Goal: Check status: Check status

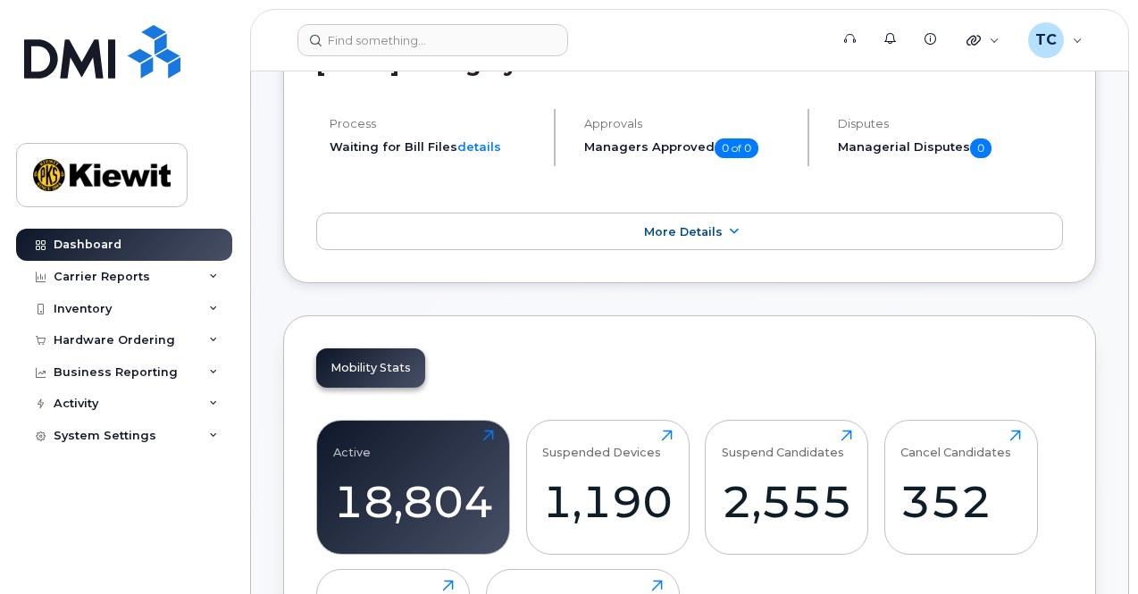
scroll to position [447, 0]
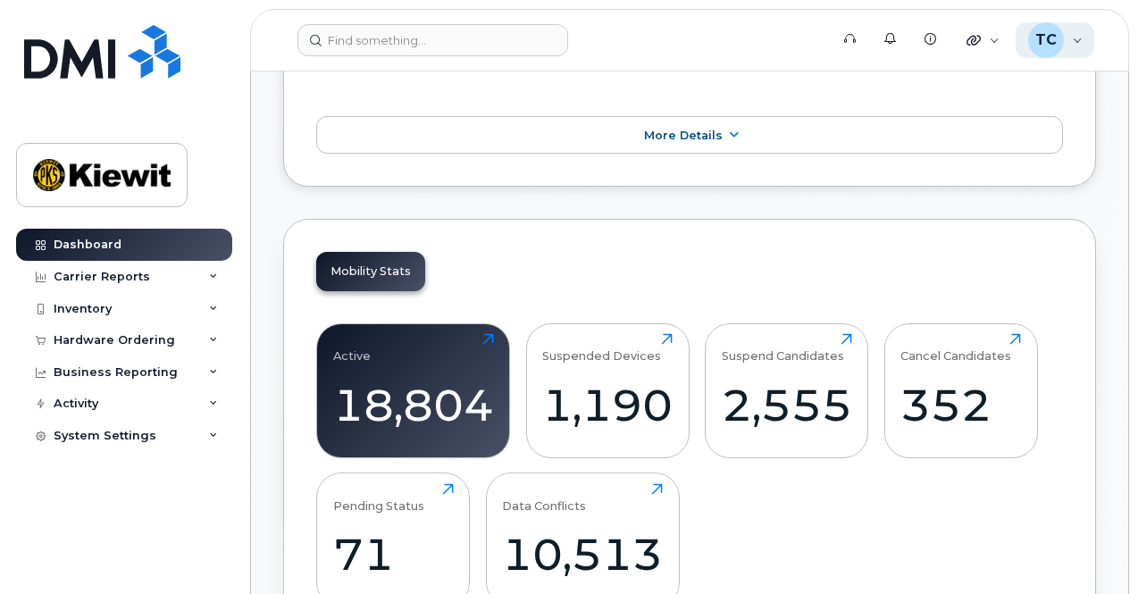
click at [1078, 40] on div "TC Trinity Corcoran Wireless Admin" at bounding box center [1055, 40] width 79 height 36
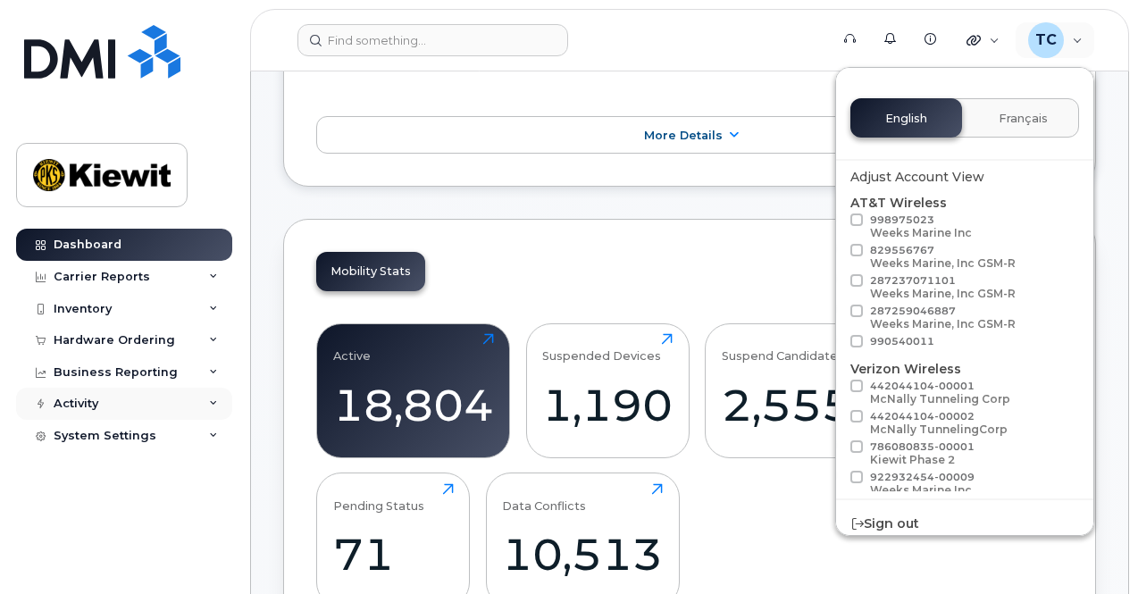
click at [105, 397] on div "Activity" at bounding box center [124, 404] width 216 height 32
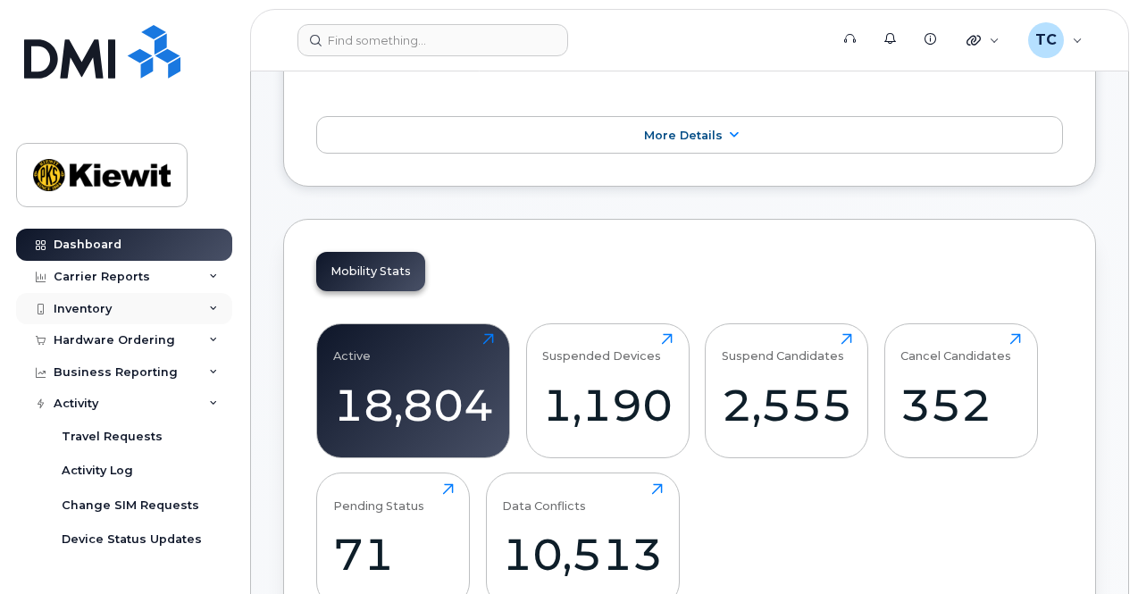
click at [127, 305] on div "Inventory" at bounding box center [124, 309] width 216 height 32
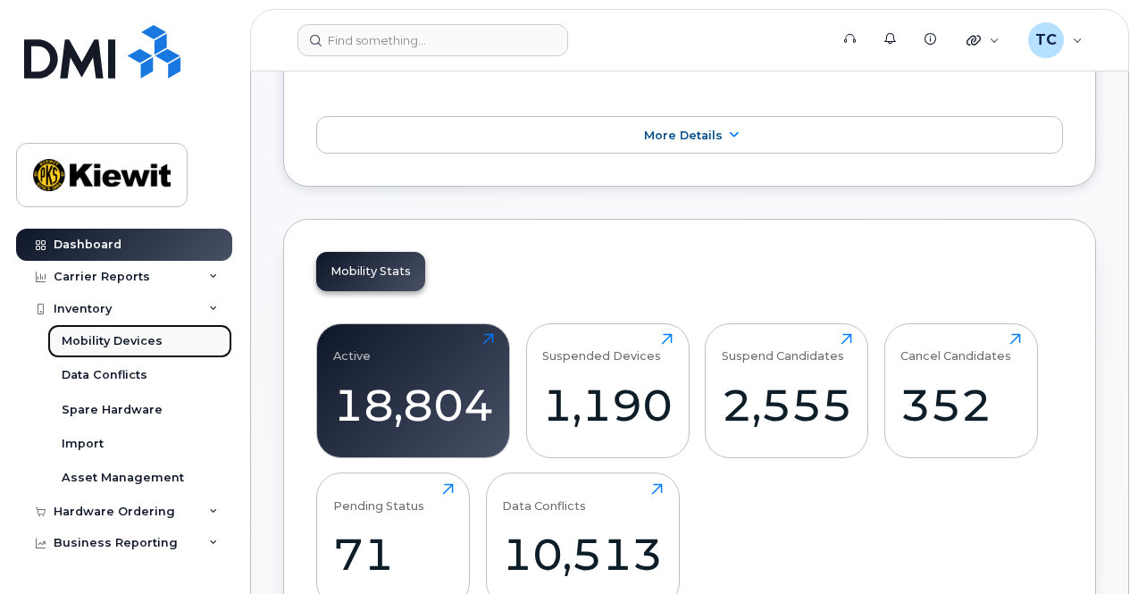
click at [128, 336] on div "Mobility Devices" at bounding box center [112, 341] width 101 height 16
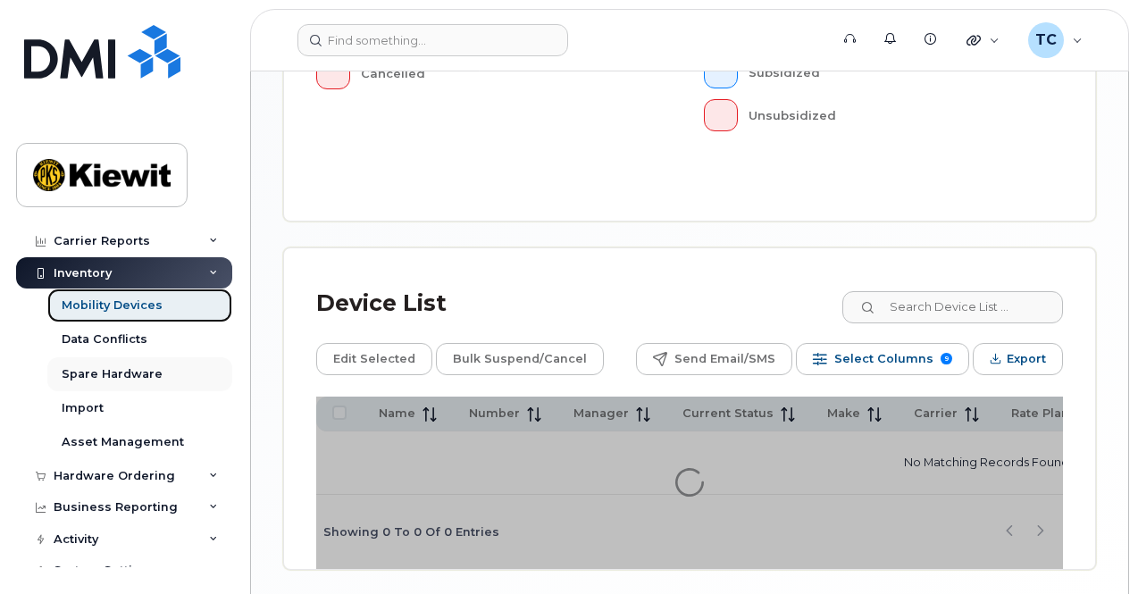
scroll to position [54, 0]
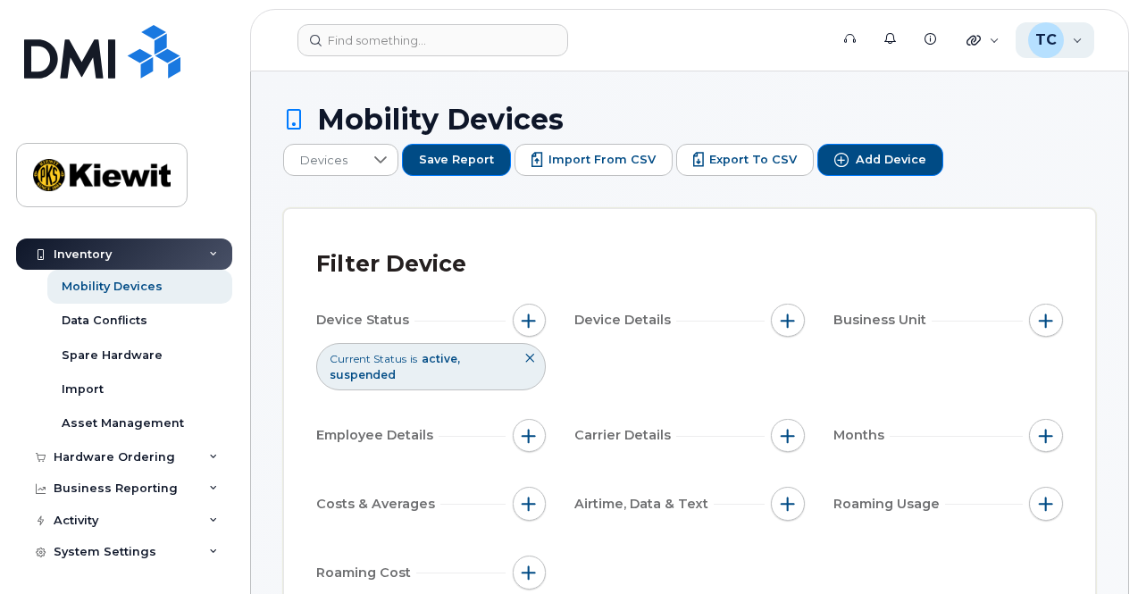
click at [1073, 42] on div "TC Trinity Corcoran Wireless Admin" at bounding box center [1055, 40] width 79 height 36
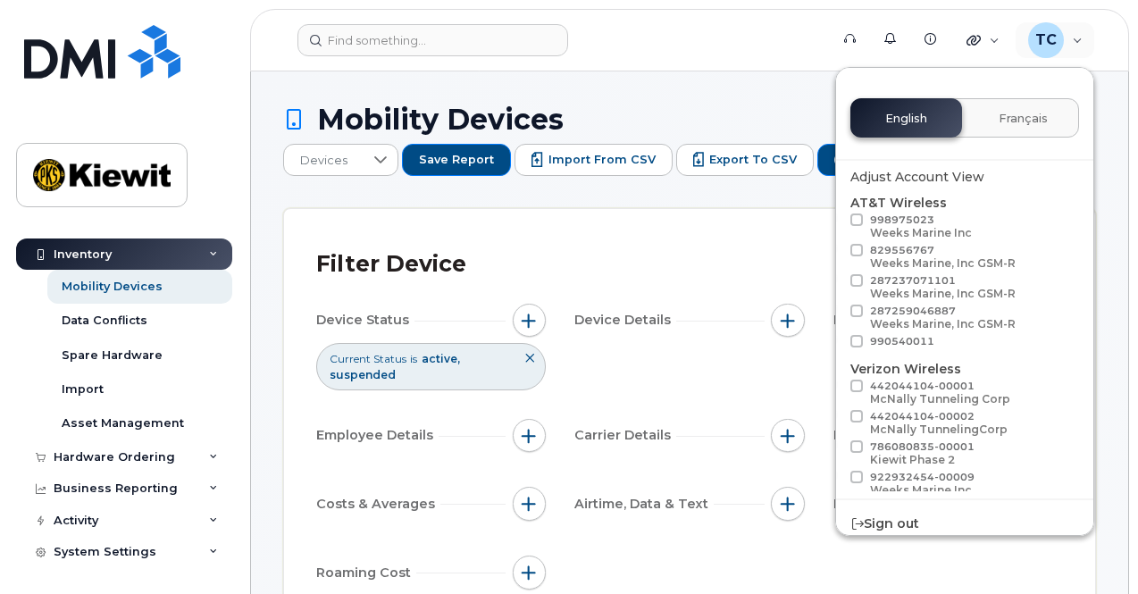
scroll to position [102, 0]
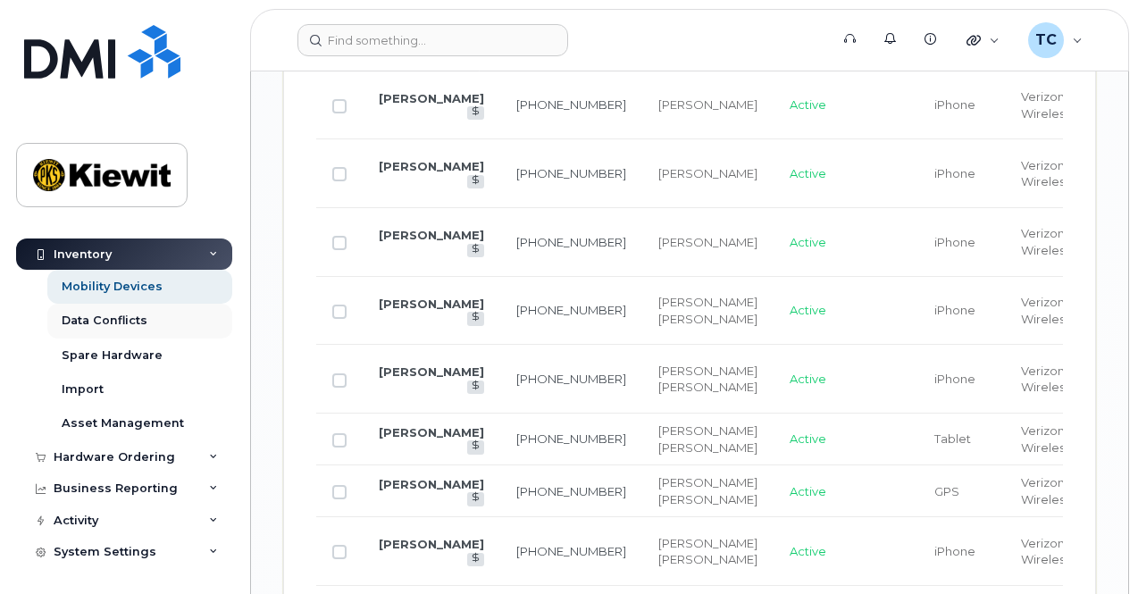
scroll to position [2858, 0]
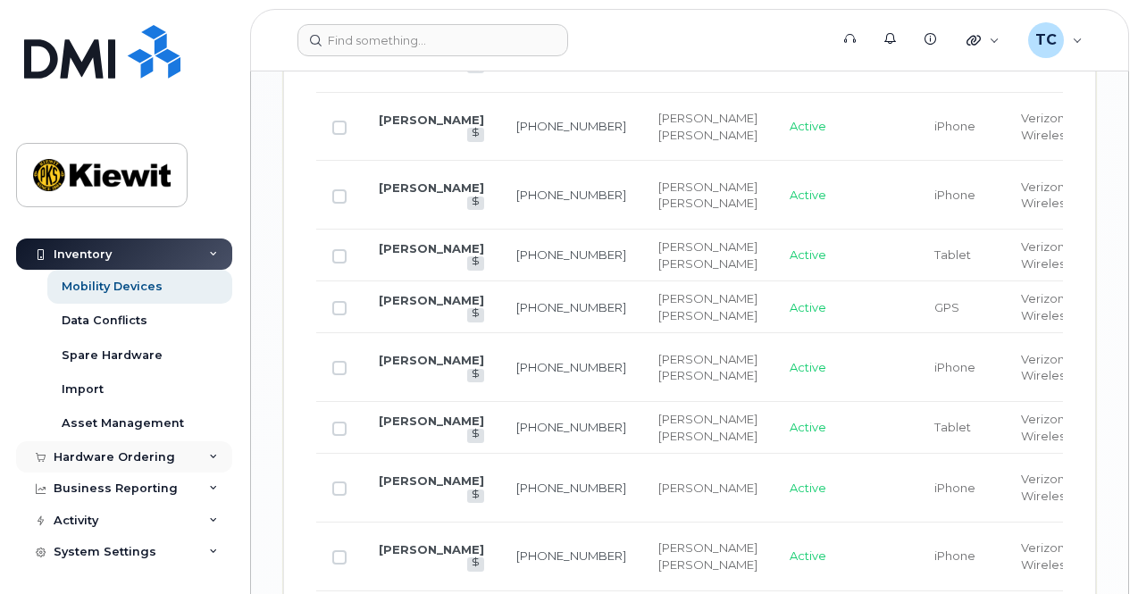
click at [121, 441] on div "Hardware Ordering" at bounding box center [124, 457] width 216 height 32
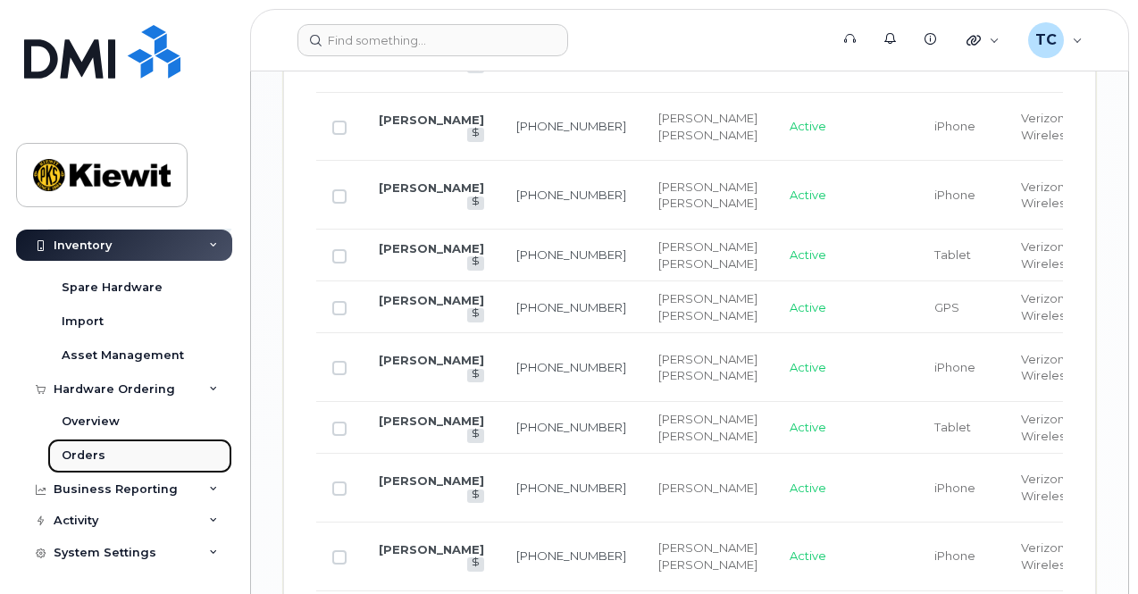
click at [113, 455] on link "Orders" at bounding box center [139, 456] width 185 height 34
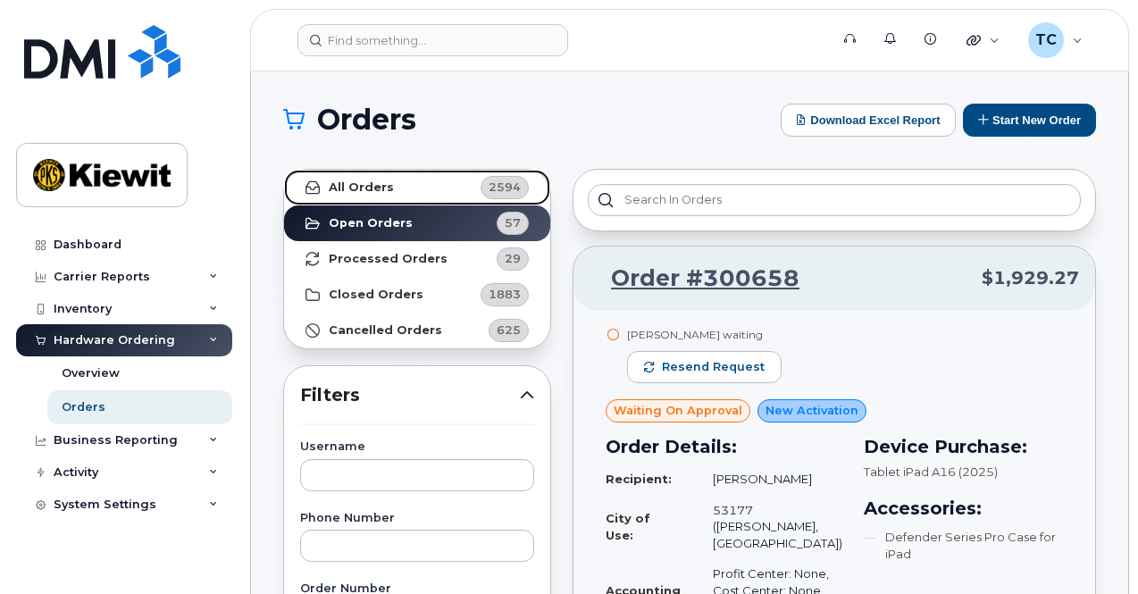
click at [422, 190] on link "All Orders 2594" at bounding box center [417, 188] width 266 height 36
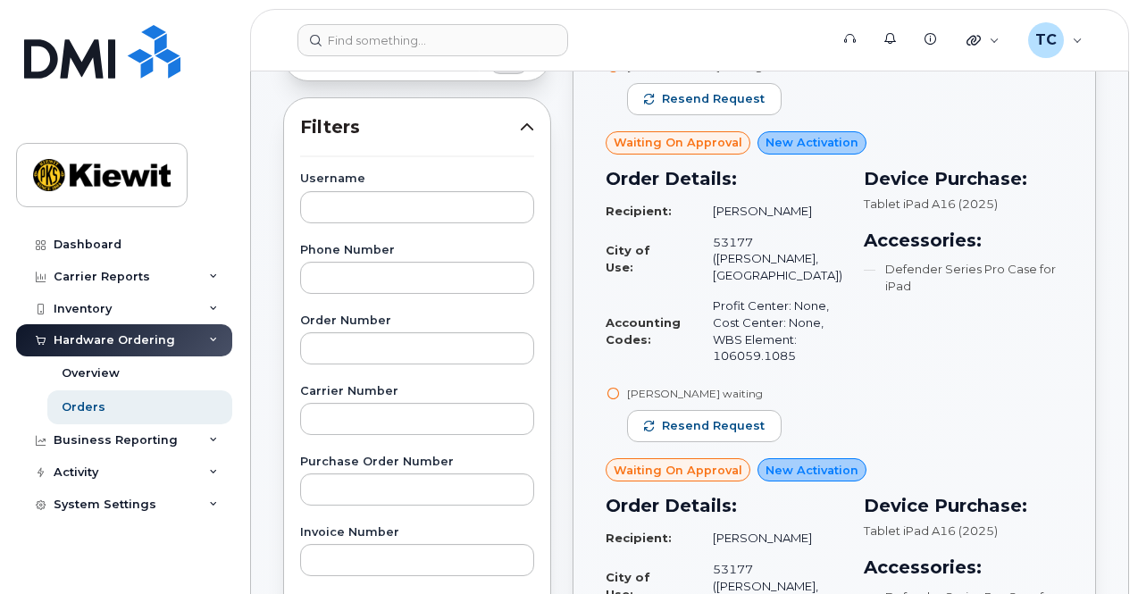
scroll to position [179, 0]
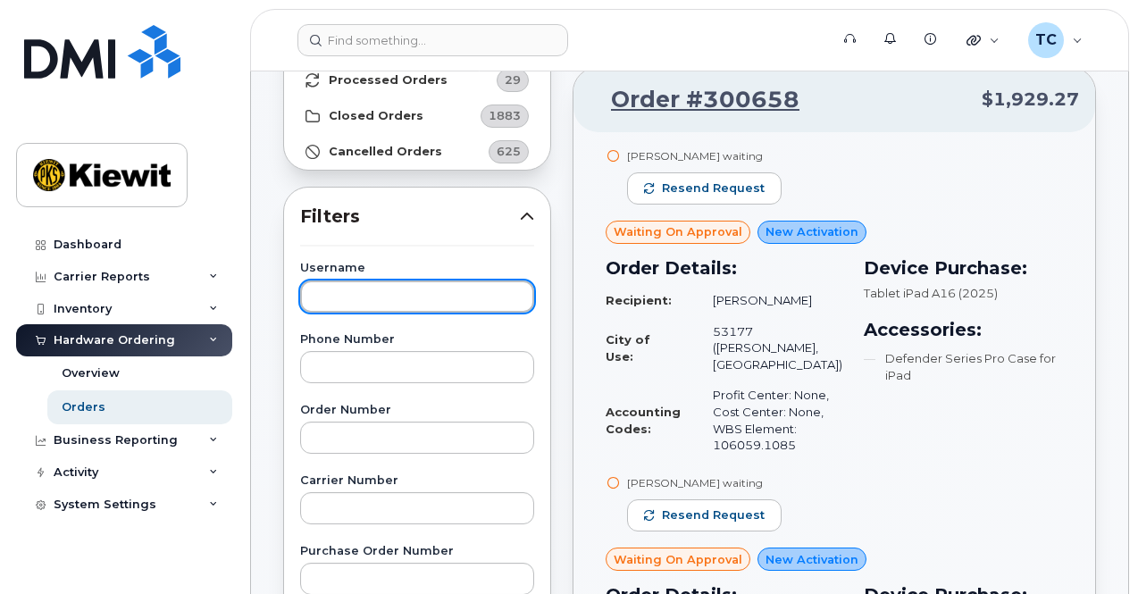
click at [366, 289] on input "text" at bounding box center [417, 296] width 234 height 32
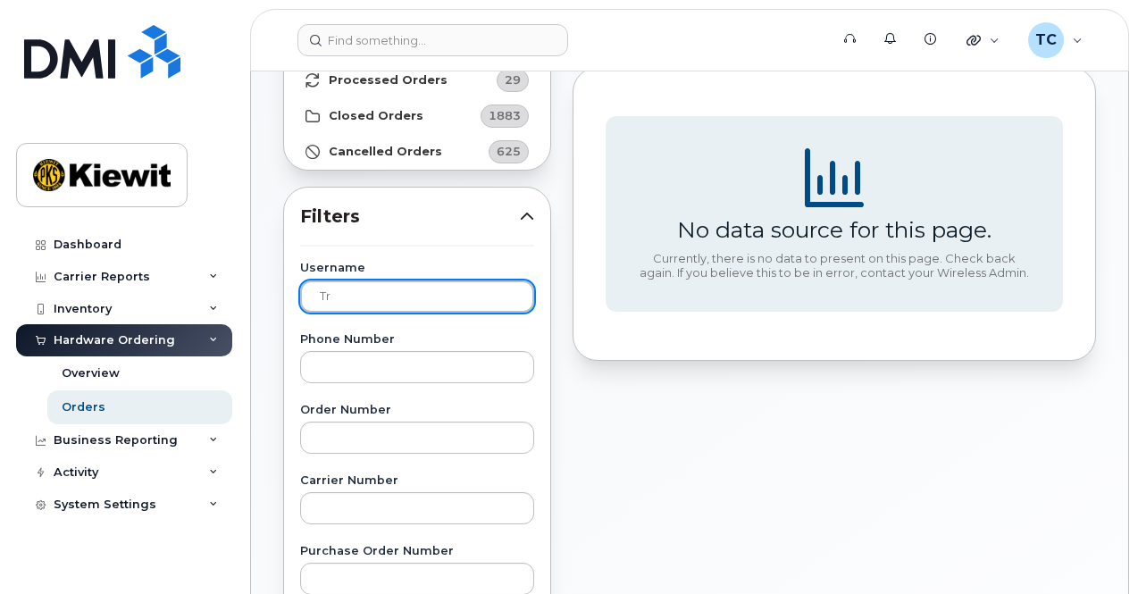
type input "t"
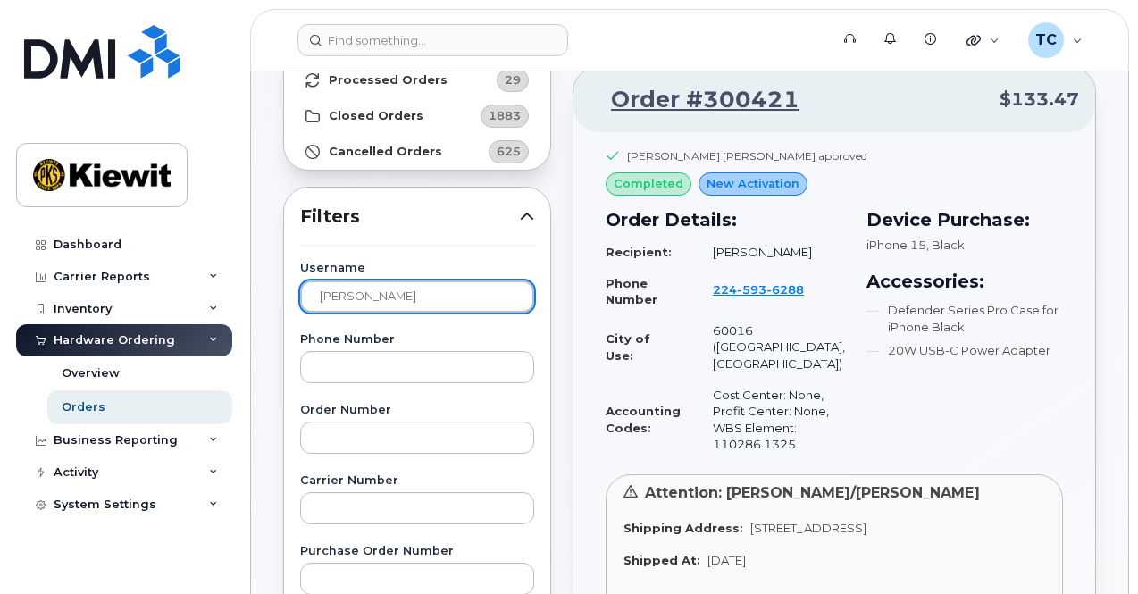
type input "scott benefield"
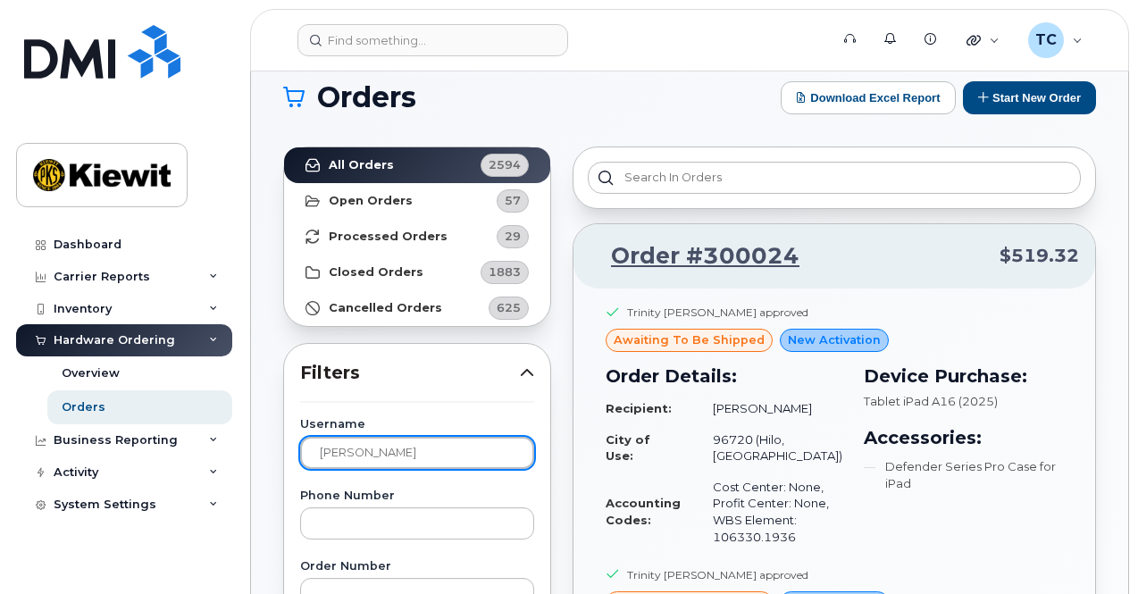
scroll to position [0, 0]
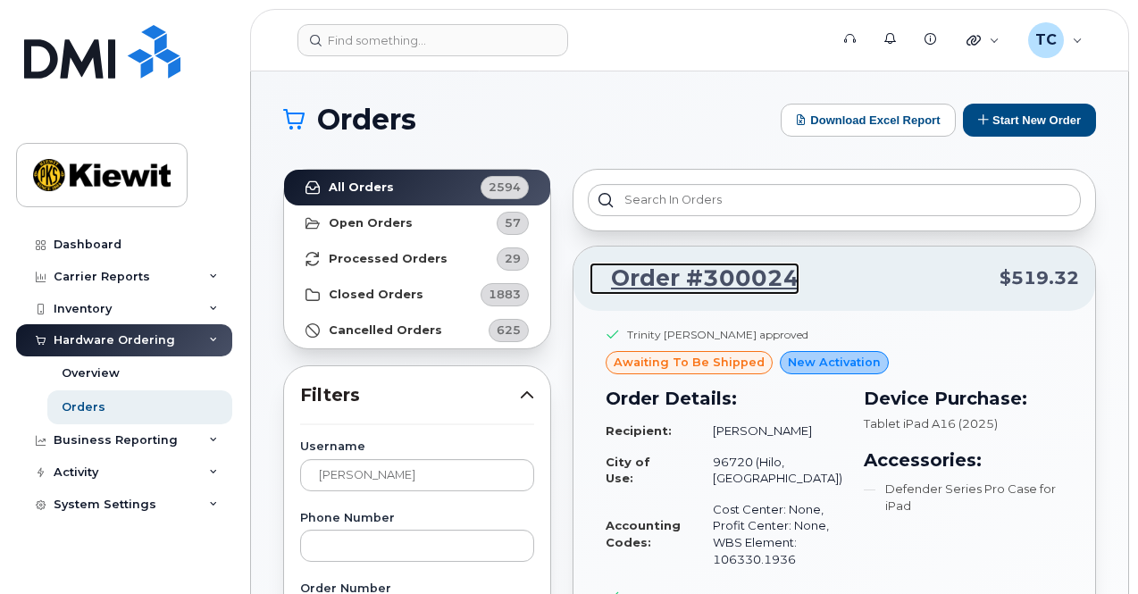
click at [749, 278] on link "Order #300024" at bounding box center [695, 279] width 210 height 32
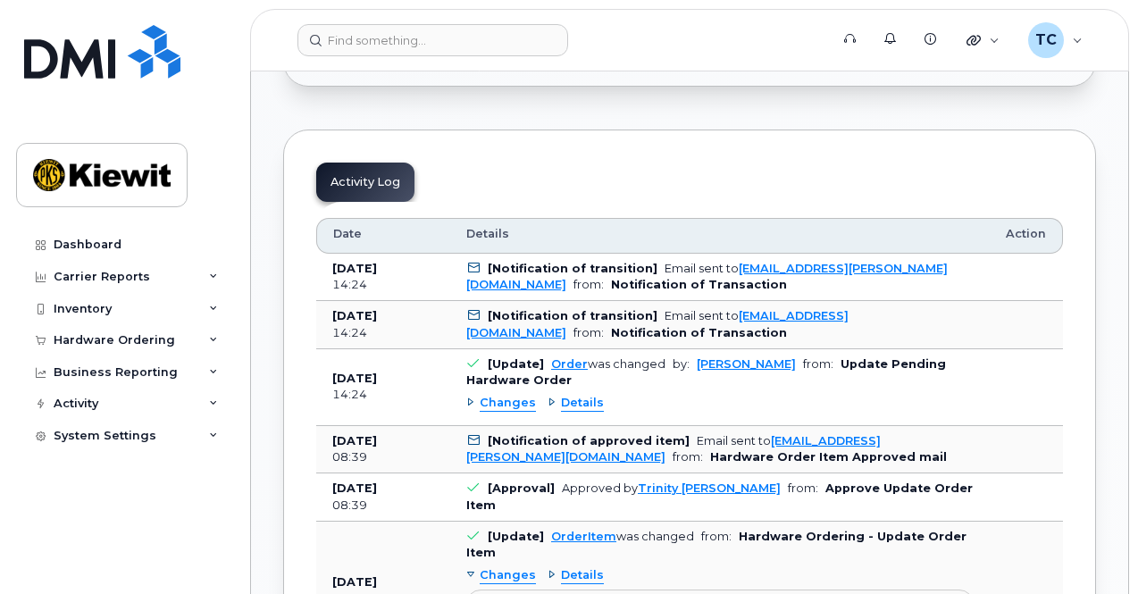
scroll to position [1355, 0]
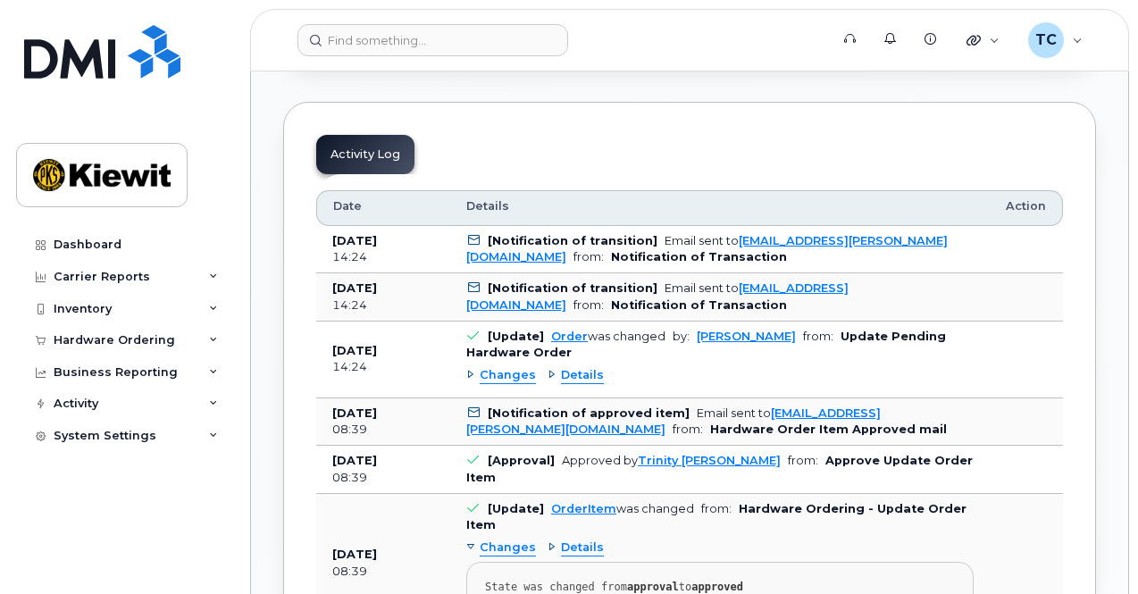
click at [511, 367] on span "Changes" at bounding box center [508, 375] width 56 height 17
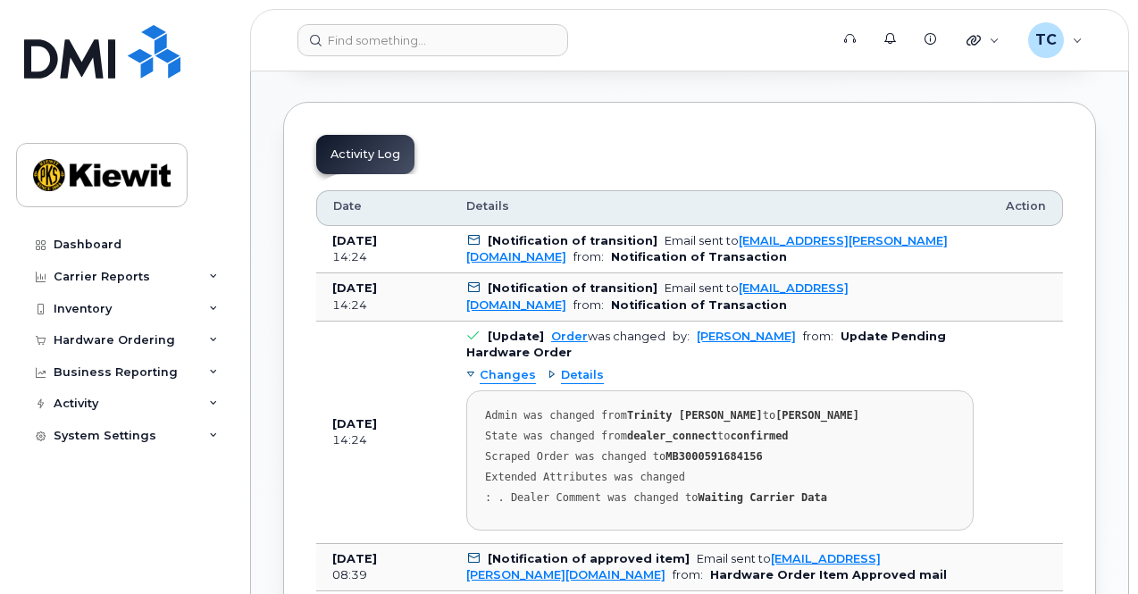
scroll to position [1712, 0]
